Goal: Transaction & Acquisition: Book appointment/travel/reservation

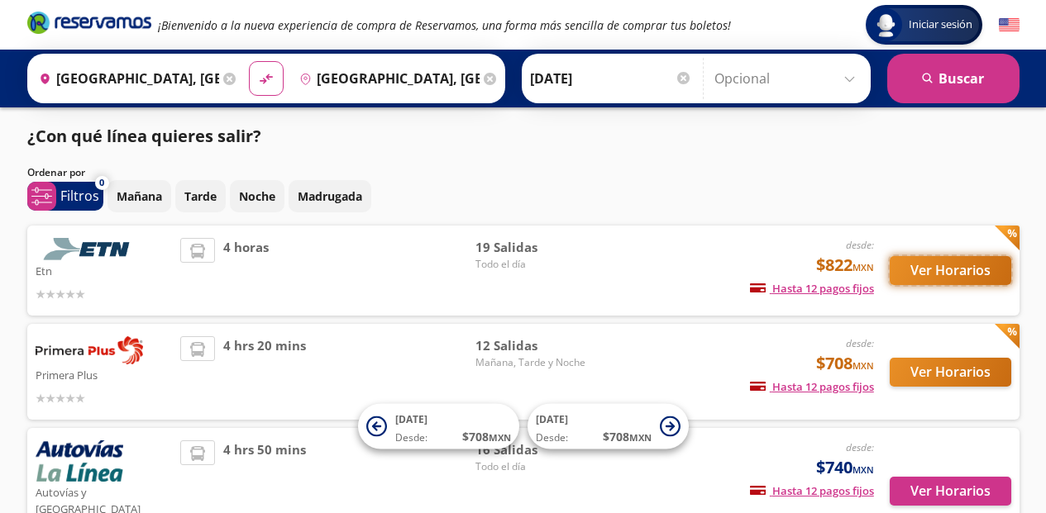
click at [949, 269] on button "Ver Horarios" at bounding box center [951, 270] width 122 height 29
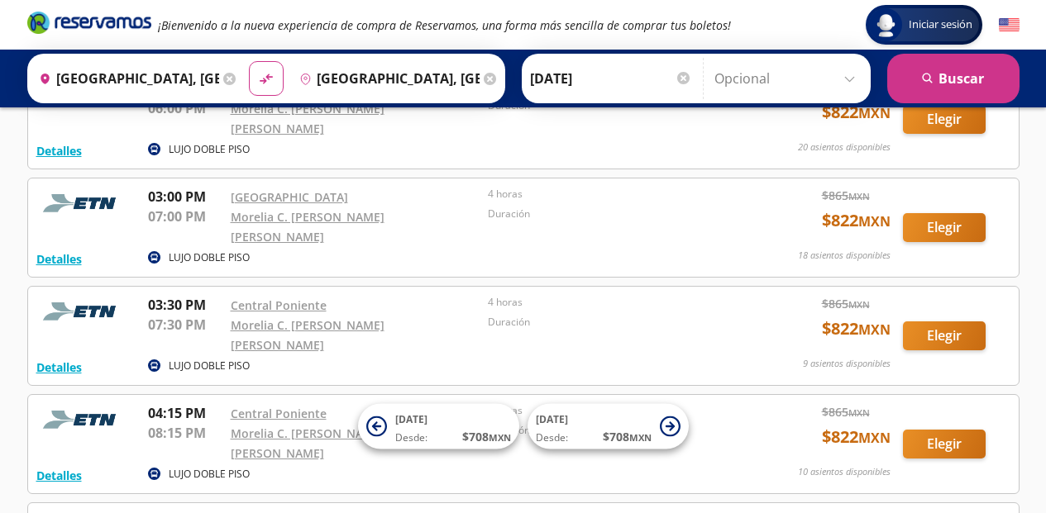
scroll to position [1660, 0]
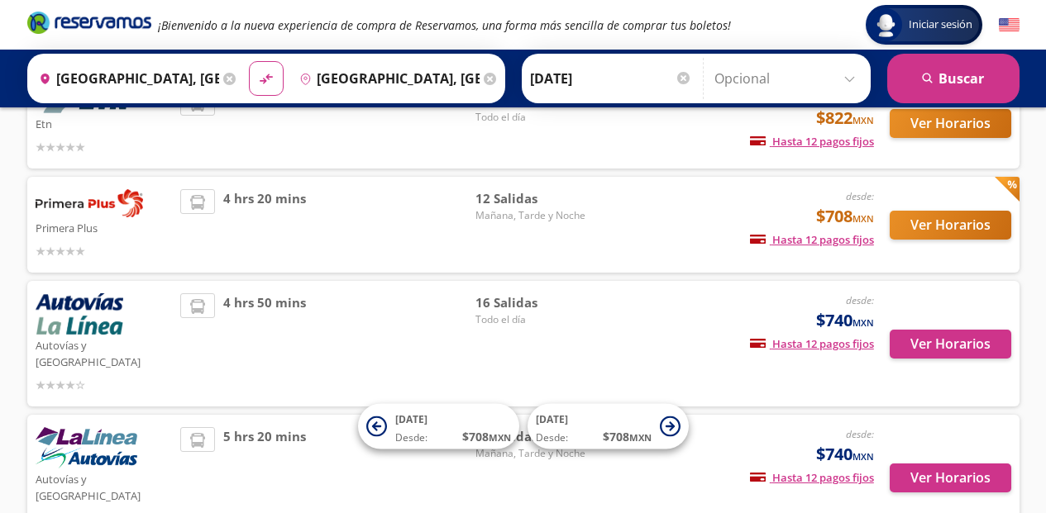
scroll to position [149, 0]
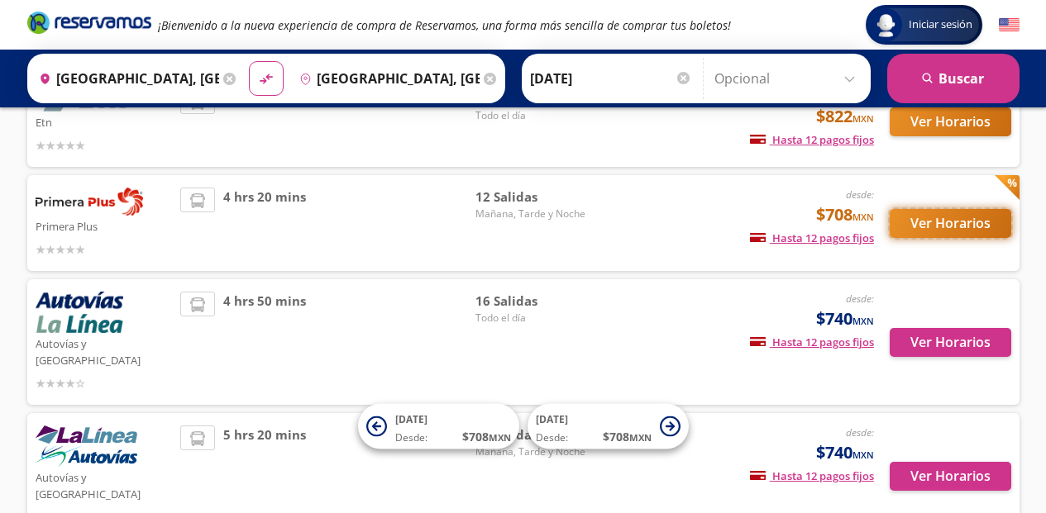
click at [949, 225] on button "Ver Horarios" at bounding box center [951, 223] width 122 height 29
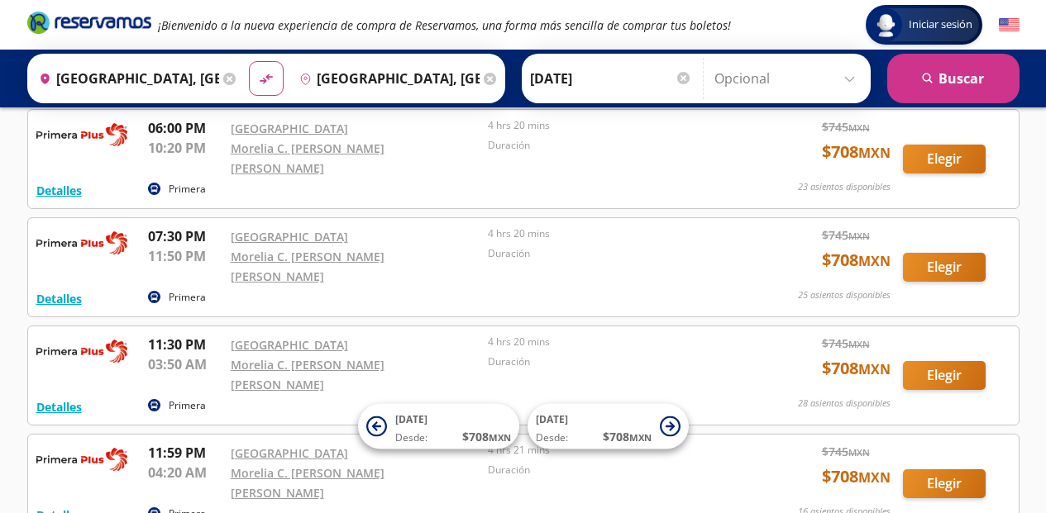
scroll to position [1002, 0]
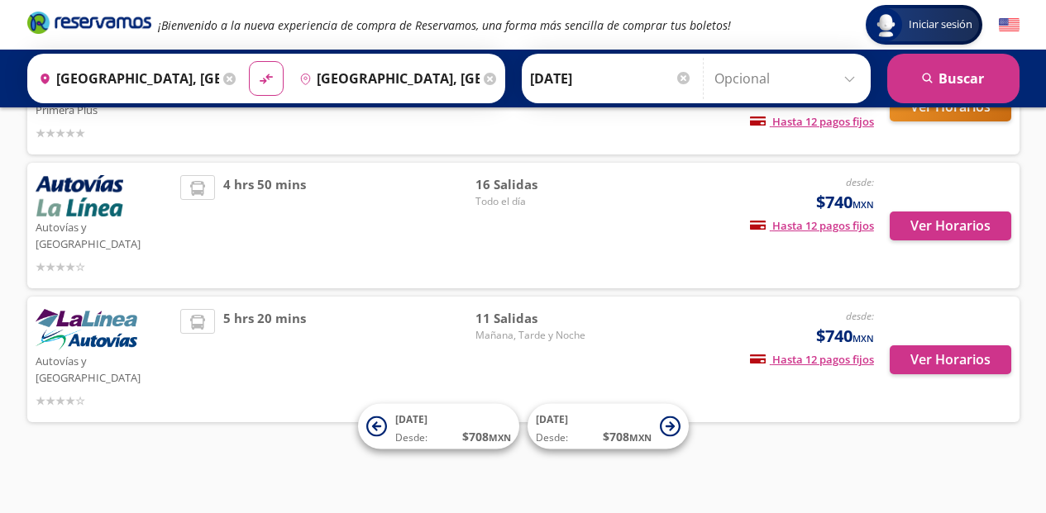
scroll to position [233, 0]
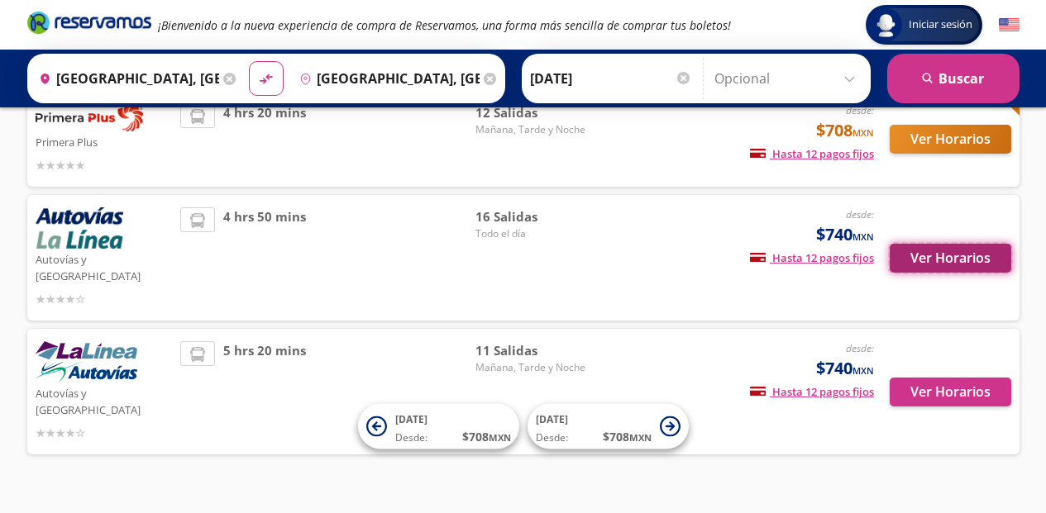
click at [961, 251] on button "Ver Horarios" at bounding box center [951, 258] width 122 height 29
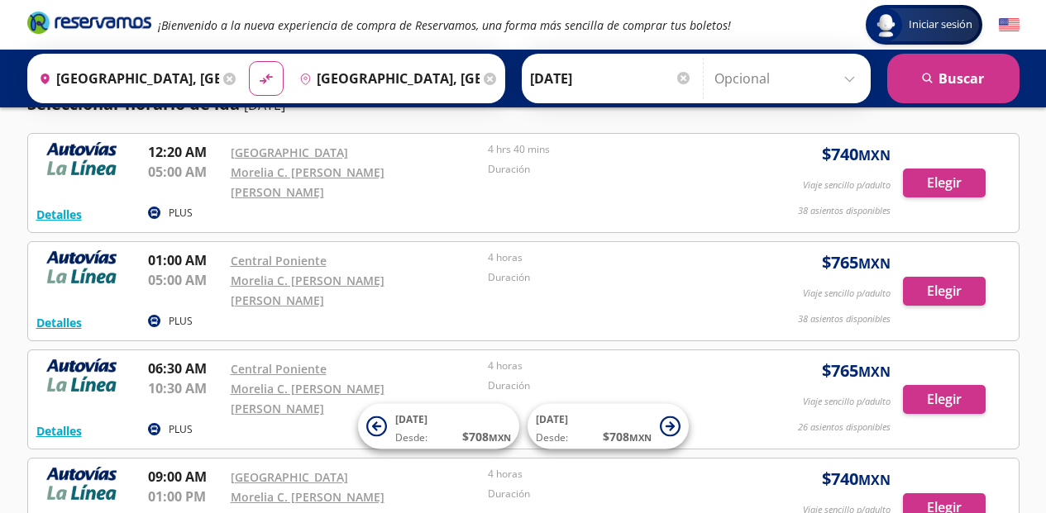
scroll to position [33, 0]
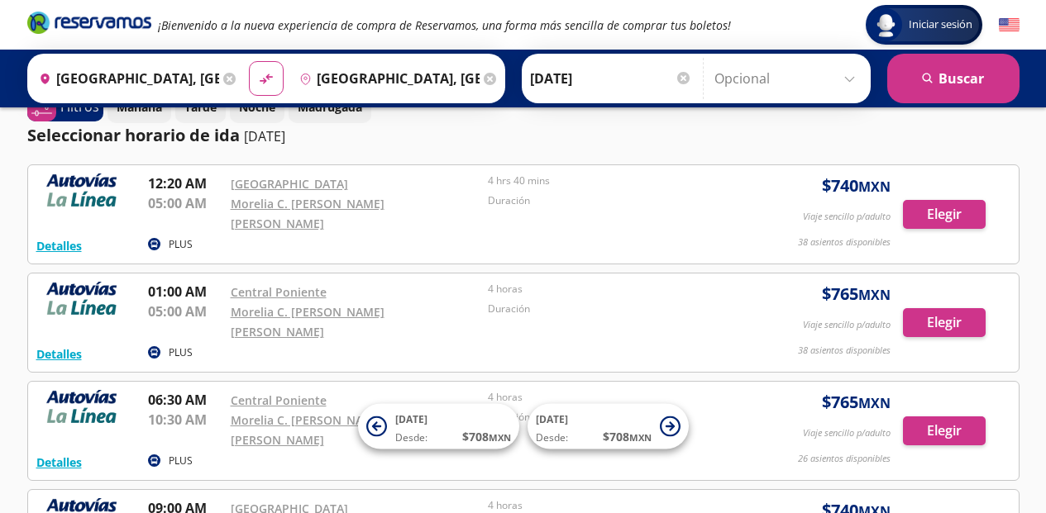
click at [828, 282] on span "$ 765 MXN" at bounding box center [856, 294] width 69 height 25
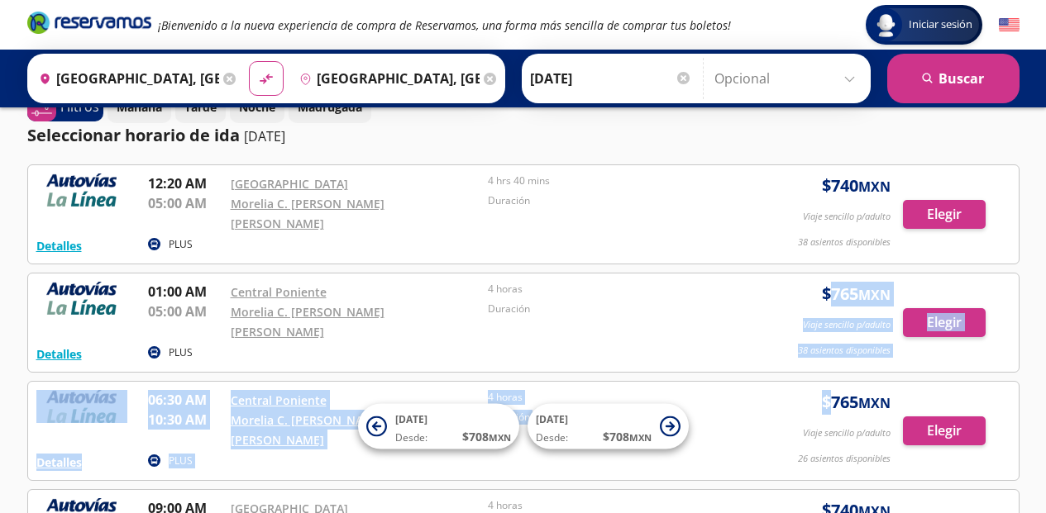
drag, startPoint x: 828, startPoint y: 275, endPoint x: 828, endPoint y: 348, distance: 72.8
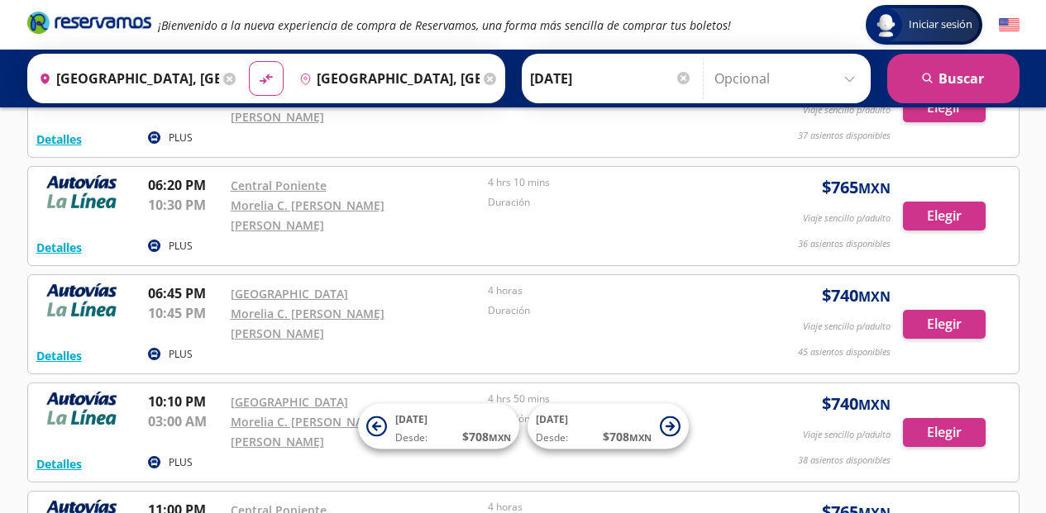
scroll to position [1266, 0]
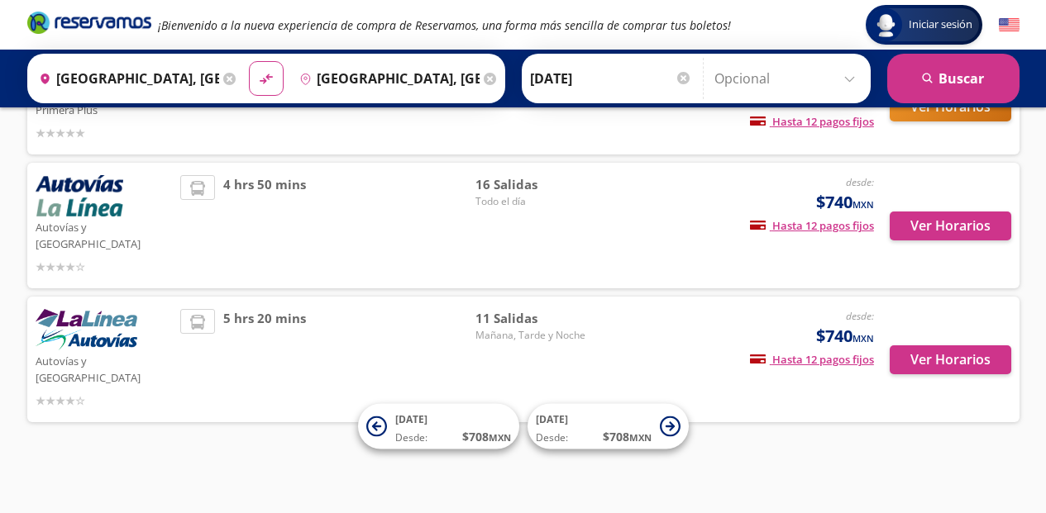
scroll to position [233, 0]
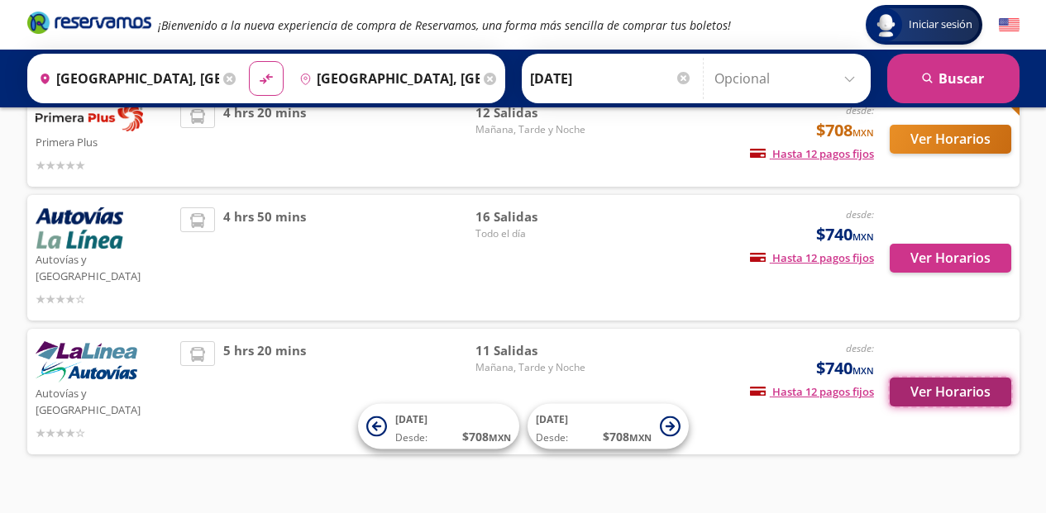
click at [942, 378] on button "Ver Horarios" at bounding box center [951, 392] width 122 height 29
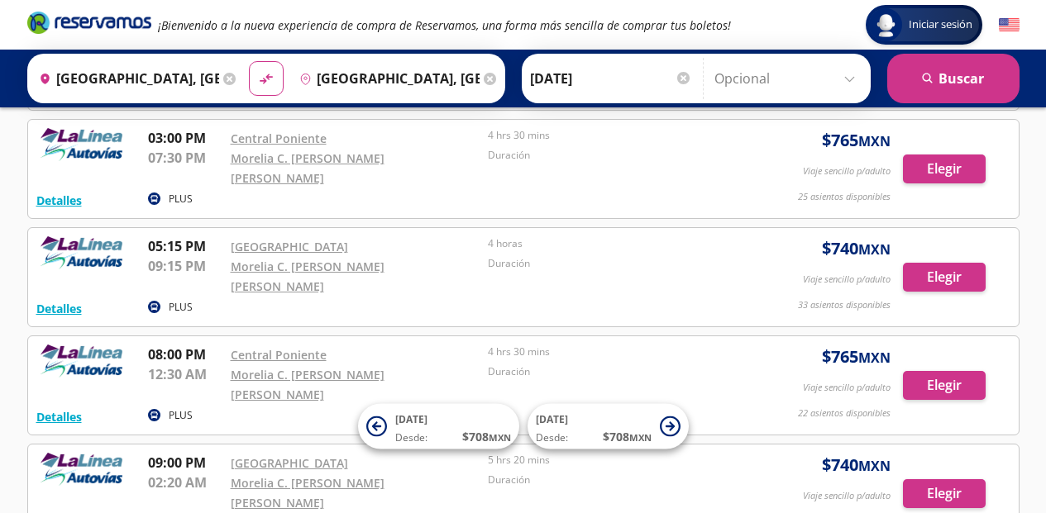
scroll to position [749, 0]
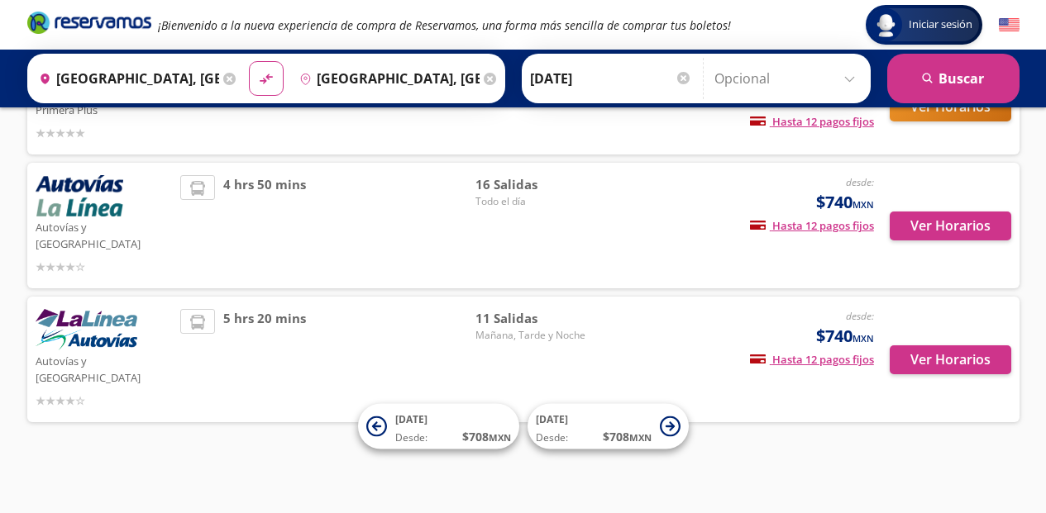
scroll to position [233, 0]
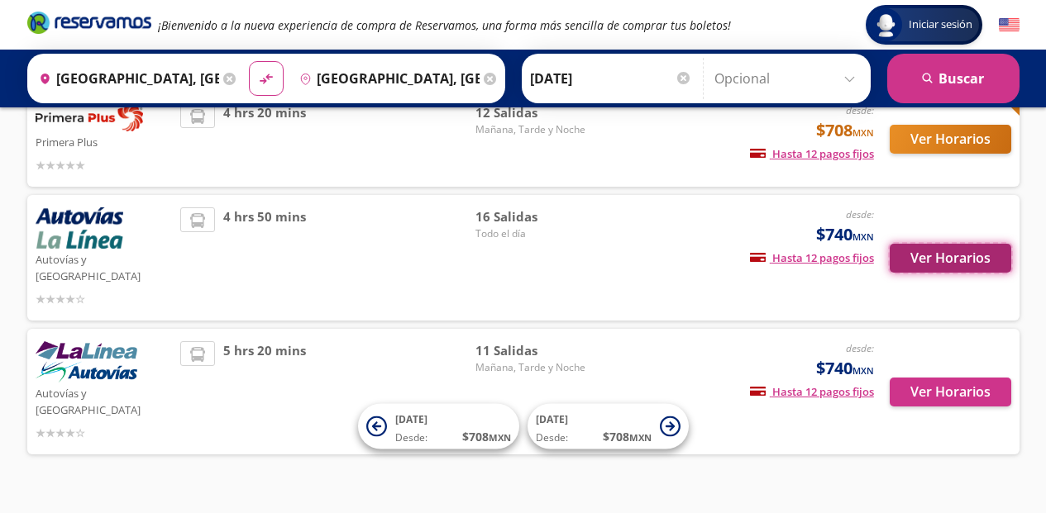
click at [937, 247] on button "Ver Horarios" at bounding box center [951, 258] width 122 height 29
